Goal: Find specific page/section: Find specific page/section

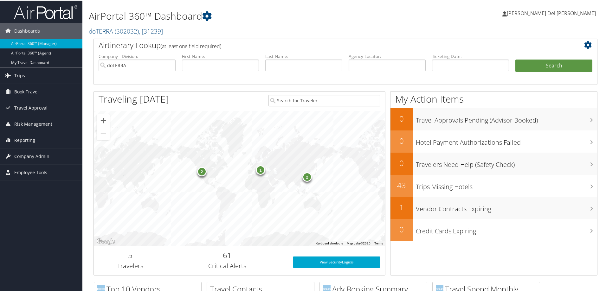
click at [95, 32] on link "doTERRA ( 302032 ) , [ 31239 ]" at bounding box center [126, 30] width 74 height 9
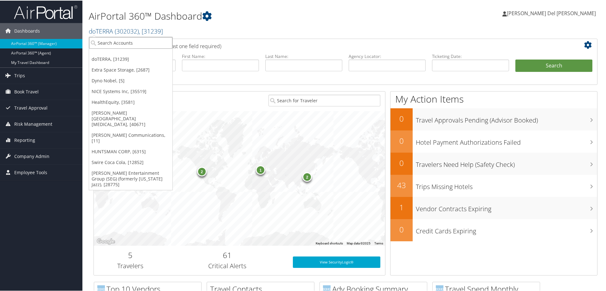
click at [100, 42] on input "search" at bounding box center [130, 42] width 83 height 12
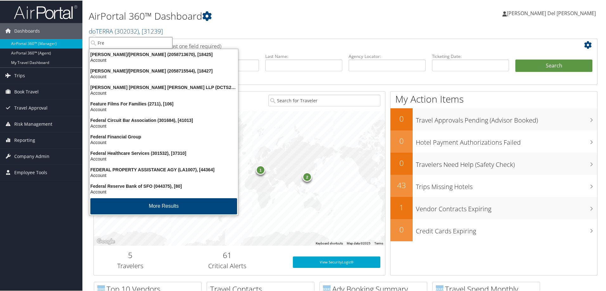
type input "Fred"
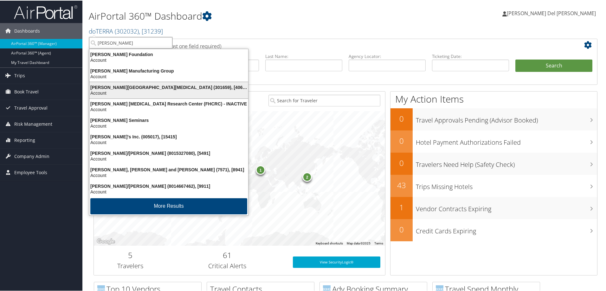
click at [113, 84] on div "Fred Hutchinson Cancer Center (301659), [40671]" at bounding box center [169, 87] width 166 height 6
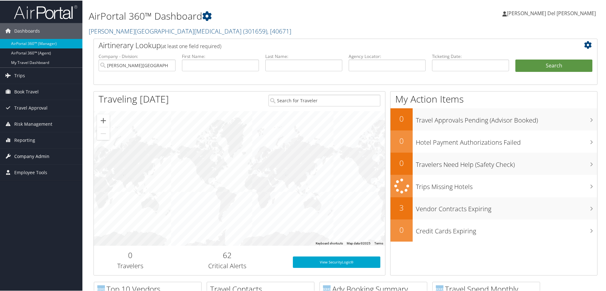
click at [39, 153] on span "Company Admin" at bounding box center [31, 156] width 35 height 16
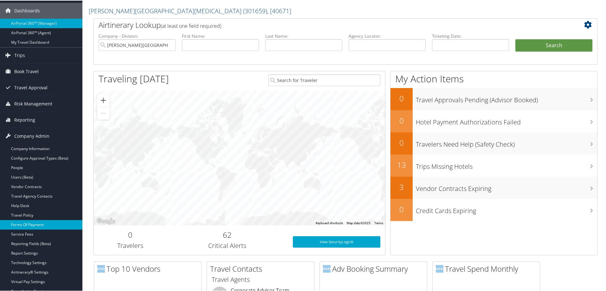
scroll to position [32, 0]
